Goal: Information Seeking & Learning: Learn about a topic

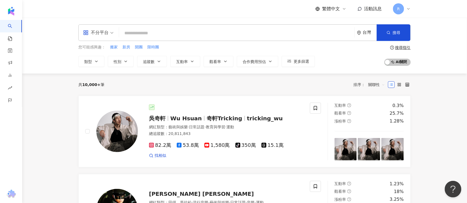
click at [138, 36] on input "search" at bounding box center [236, 33] width 231 height 11
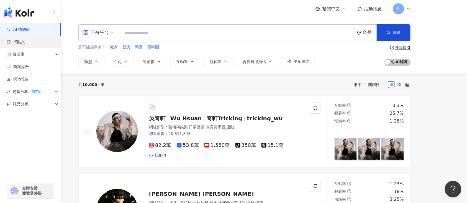
click at [25, 45] on link "找貼文" at bounding box center [16, 42] width 18 height 6
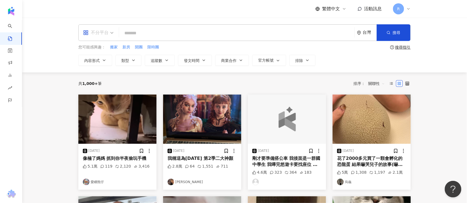
click at [111, 34] on span "不分平台" at bounding box center [98, 32] width 30 height 9
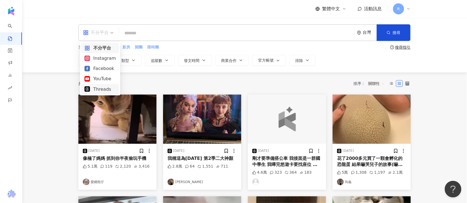
click at [98, 87] on div "Threads" at bounding box center [99, 89] width 31 height 7
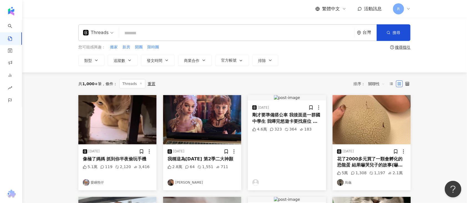
click at [168, 36] on input "search" at bounding box center [236, 33] width 231 height 12
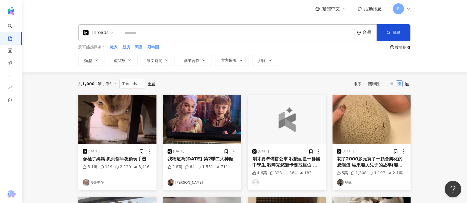
type input "*"
type input "**"
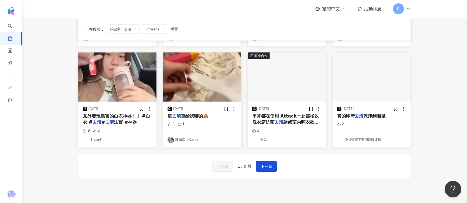
scroll to position [297, 0]
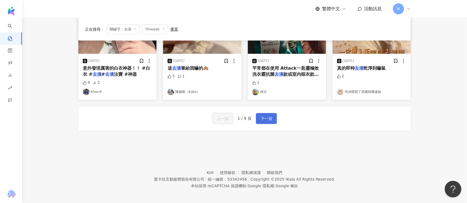
click at [266, 120] on button "下一頁" at bounding box center [266, 118] width 21 height 11
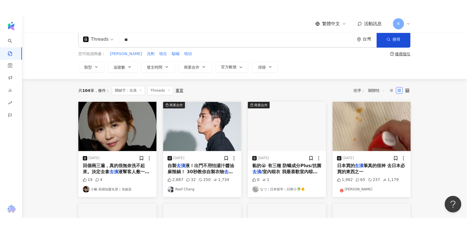
scroll to position [0, 0]
